Goal: Navigation & Orientation: Find specific page/section

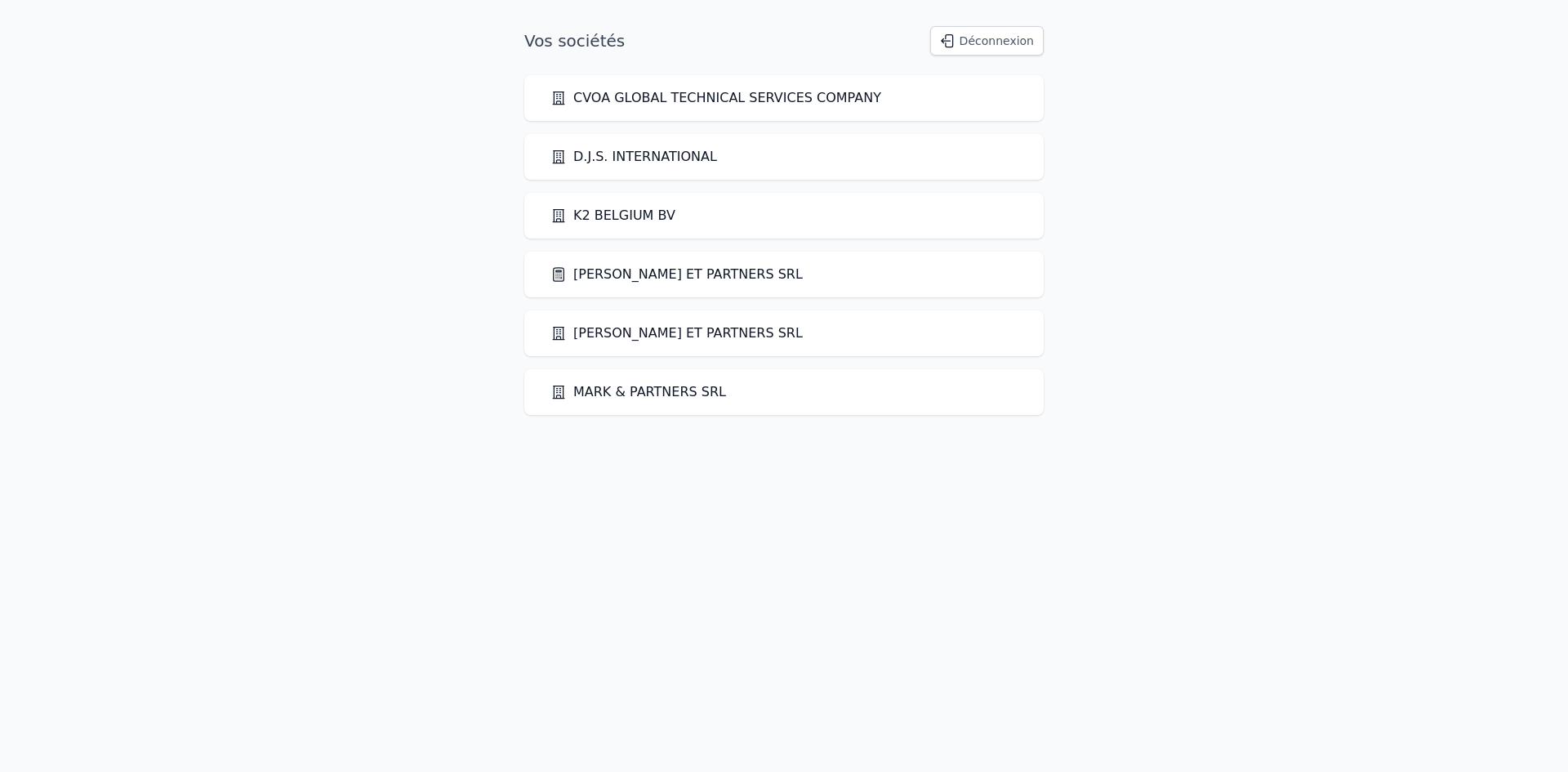
click at [628, 271] on link "[PERSON_NAME] ET PARTNERS SRL" at bounding box center [676, 275] width 252 height 20
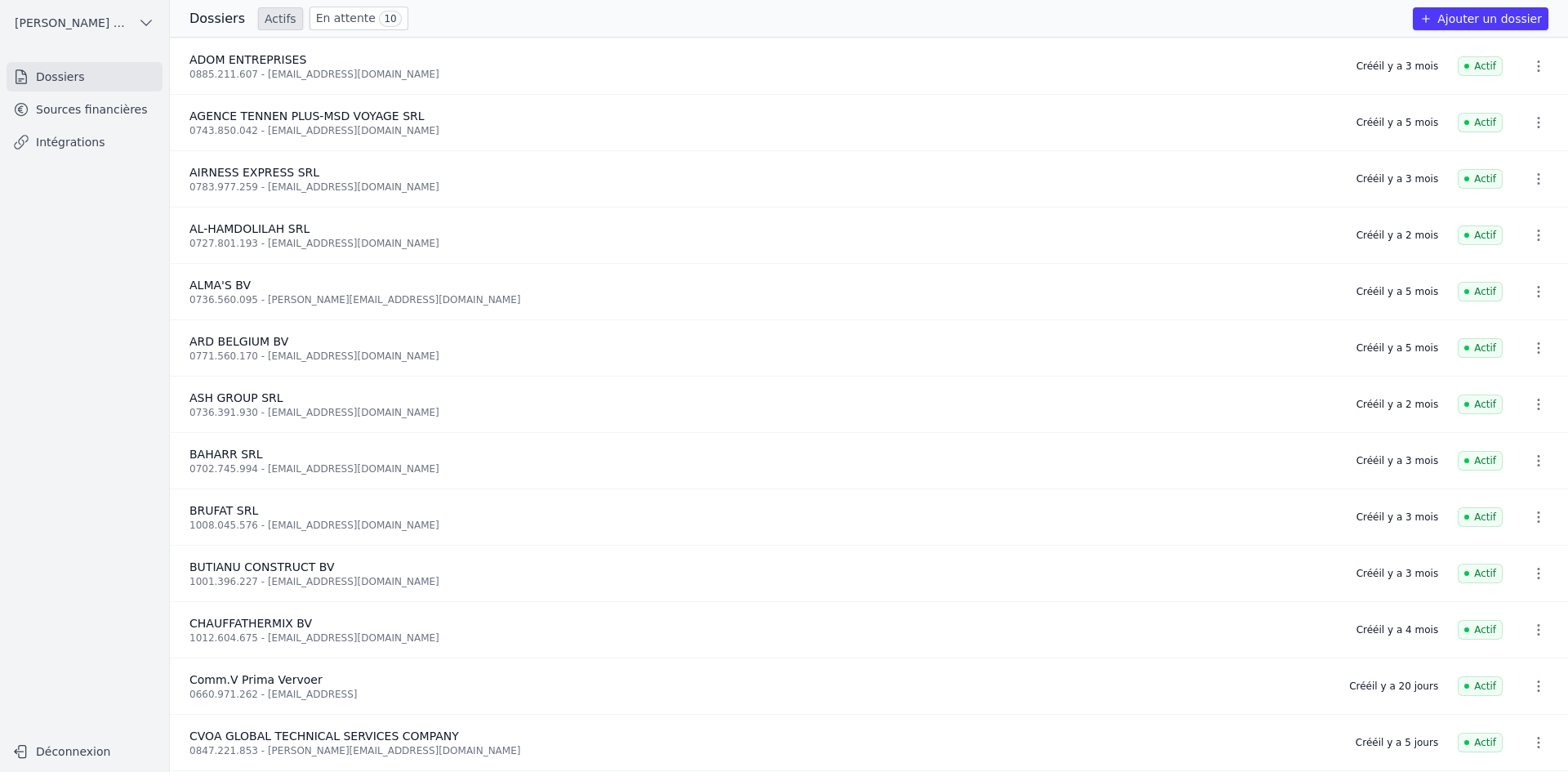
click at [131, 115] on link "Sources financières" at bounding box center [84, 110] width 156 height 30
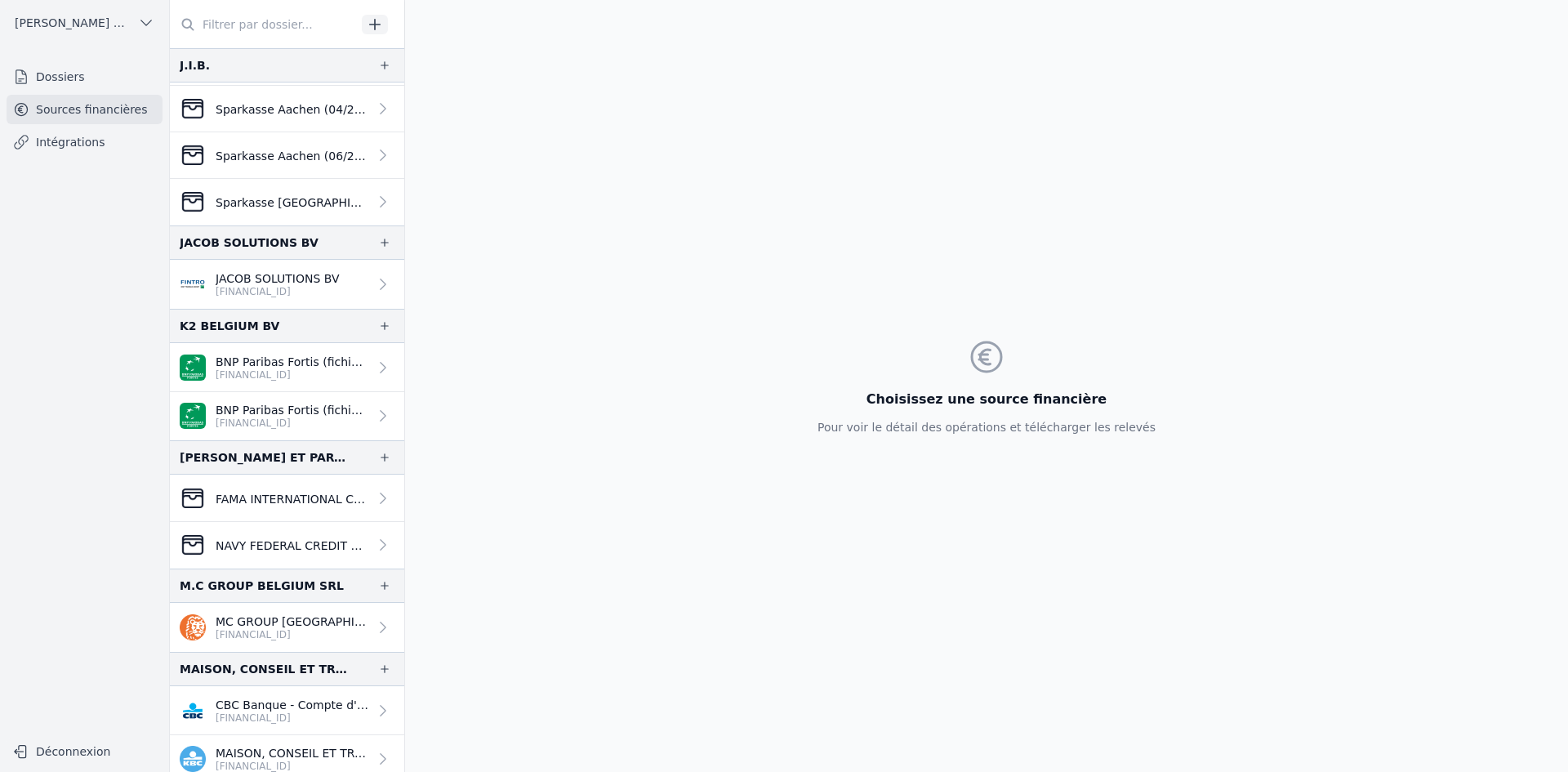
scroll to position [1225, 0]
click at [246, 352] on p "BNP Paribas Fortis (fichiers importés)" at bounding box center [292, 360] width 153 height 16
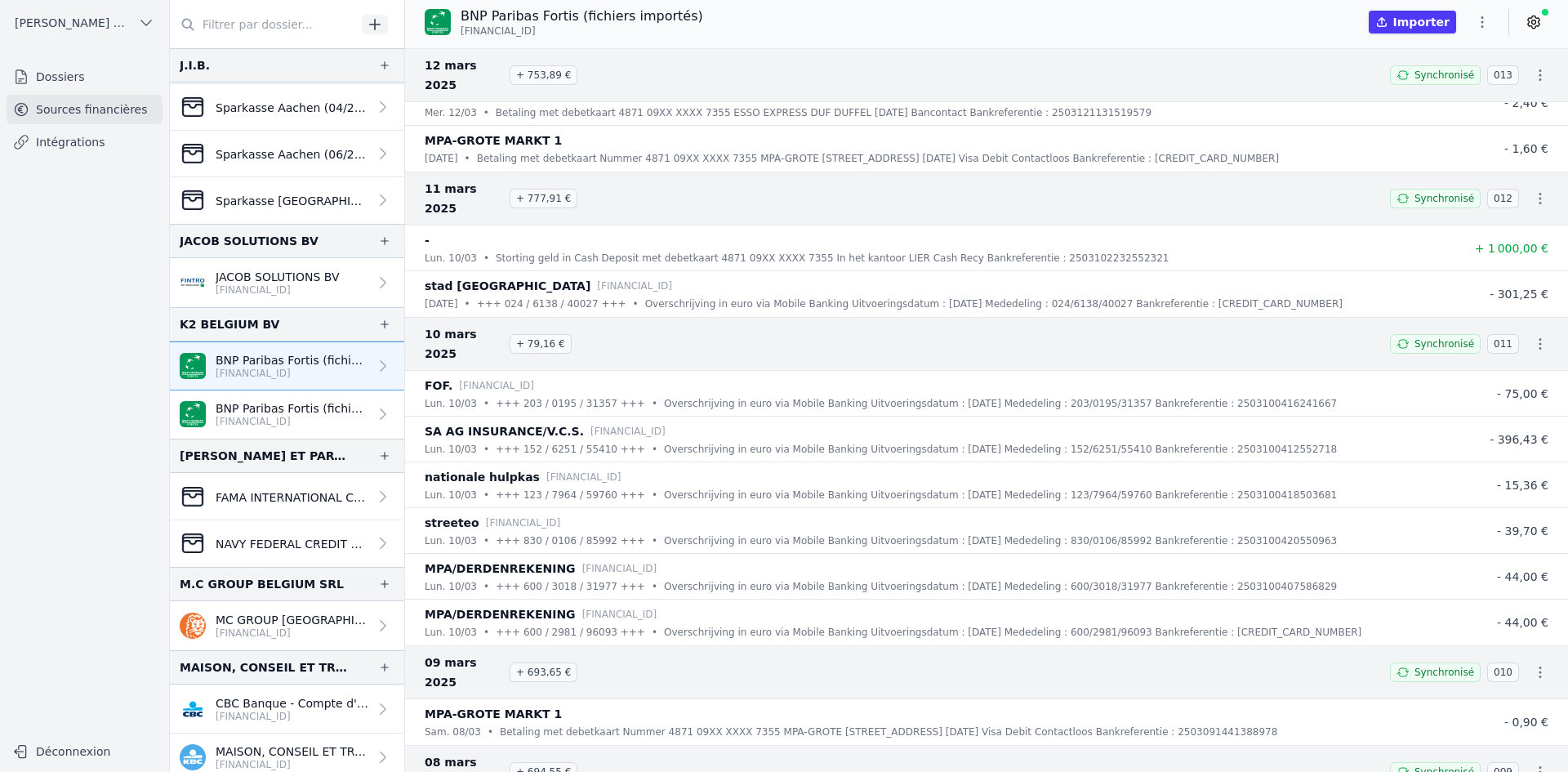
scroll to position [20266, 0]
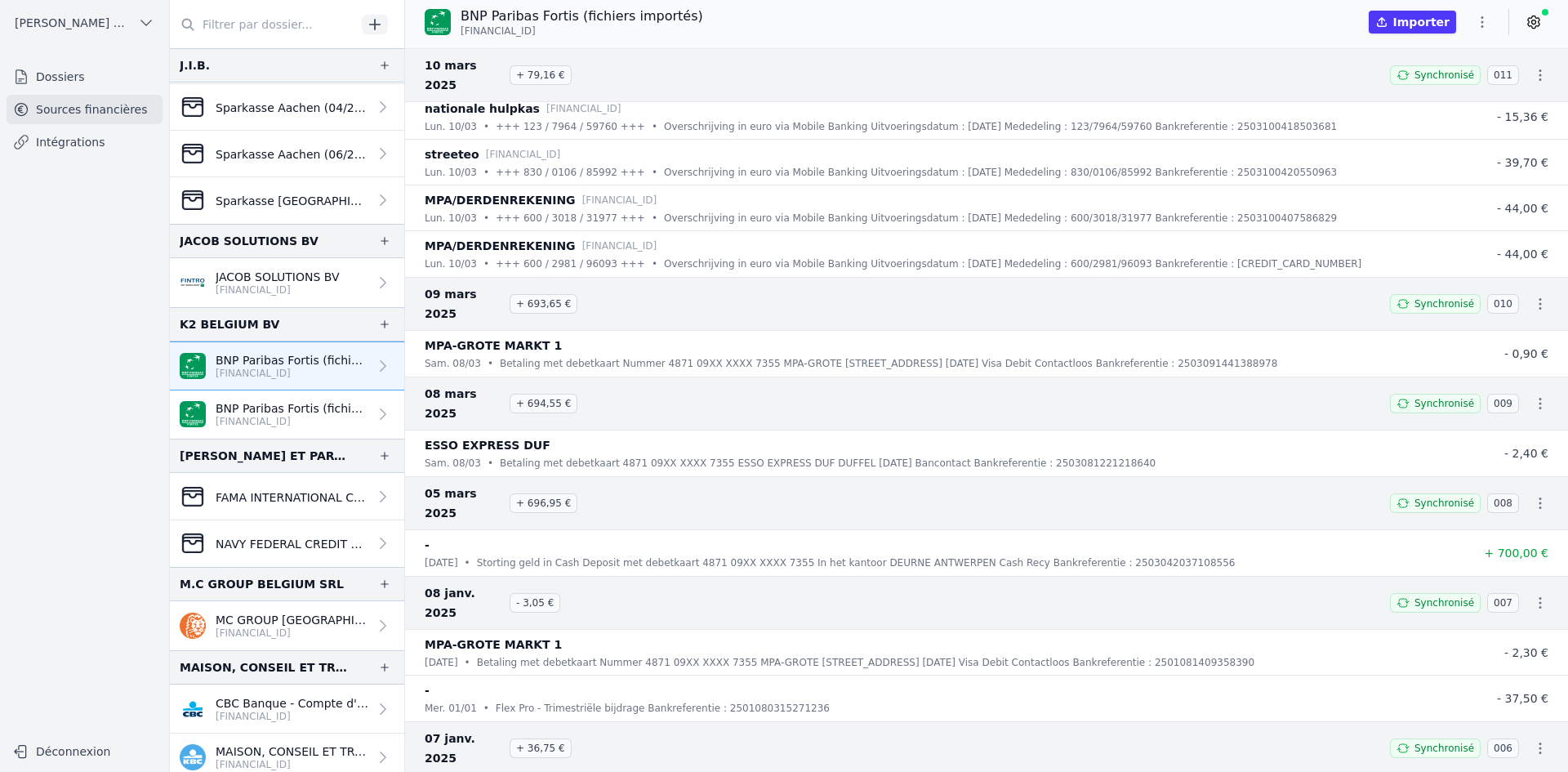
drag, startPoint x: 319, startPoint y: 422, endPoint x: 311, endPoint y: 411, distance: 13.6
click at [319, 422] on p "[FINANCIAL_ID]" at bounding box center [292, 421] width 153 height 13
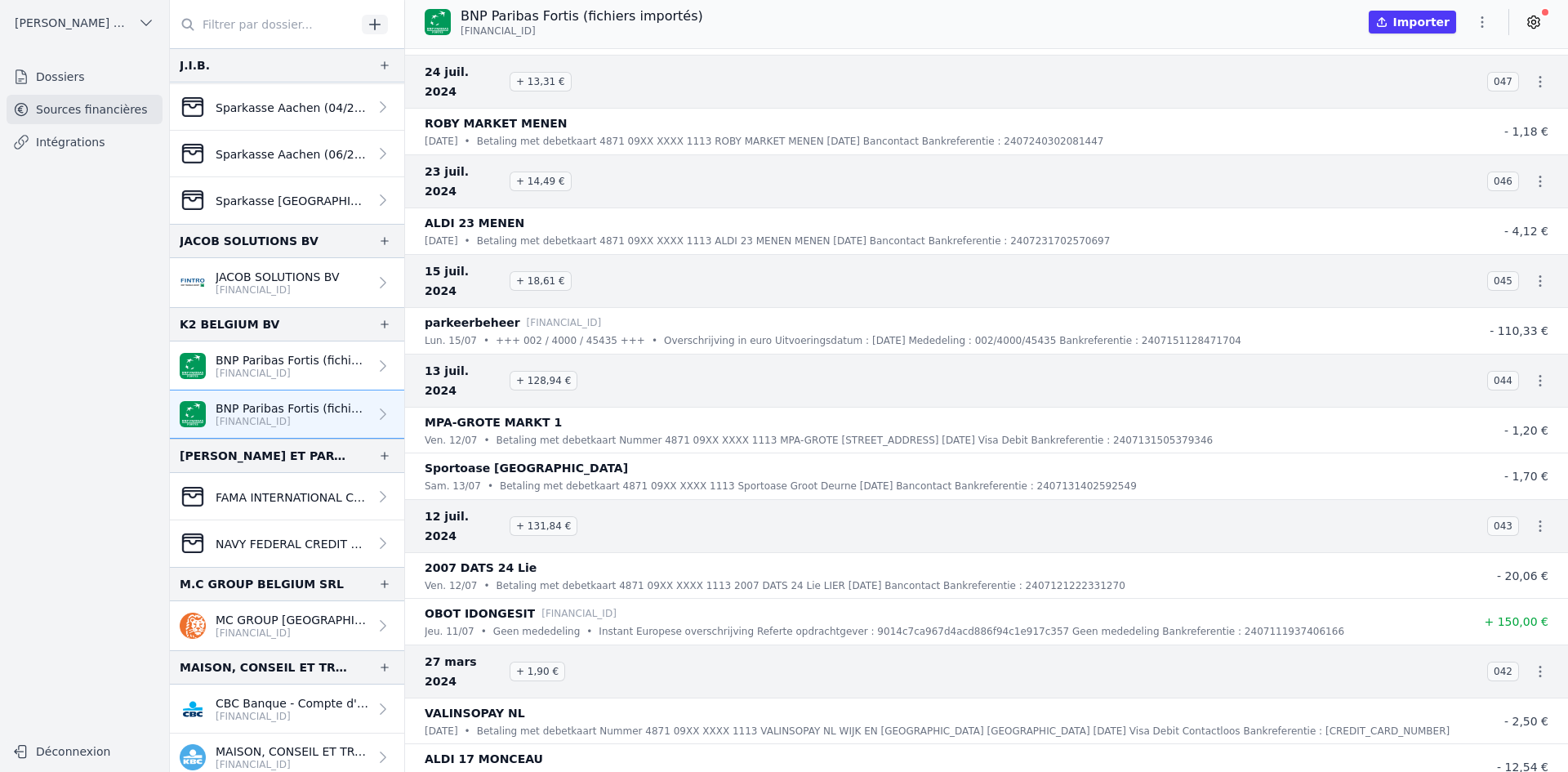
scroll to position [16752, 0]
